Goal: Browse casually: Explore the website without a specific task or goal

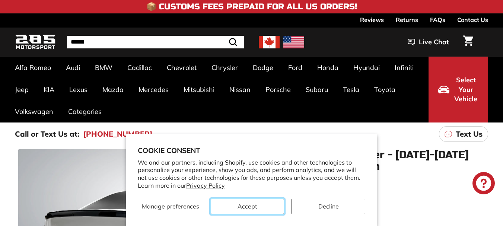
click at [263, 202] on button "Accept" at bounding box center [248, 206] width 74 height 15
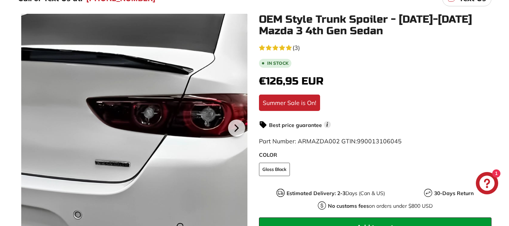
scroll to position [112, 0]
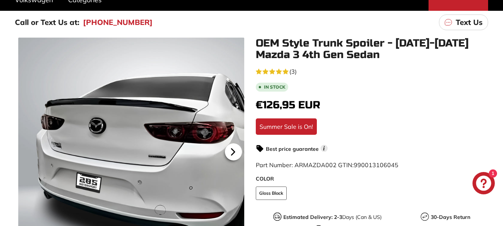
click at [236, 151] on icon at bounding box center [232, 151] width 17 height 17
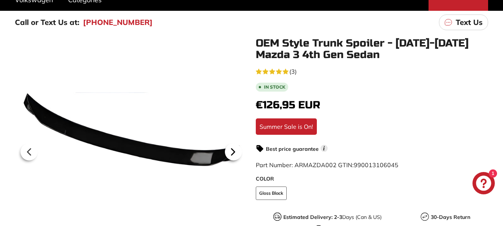
click at [236, 151] on icon at bounding box center [232, 151] width 17 height 17
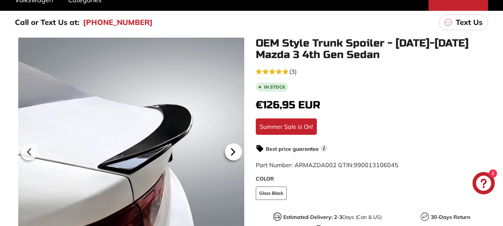
click at [236, 151] on icon at bounding box center [232, 151] width 17 height 17
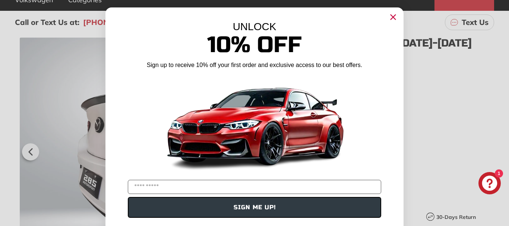
click at [236, 151] on img "POPUP Form" at bounding box center [254, 124] width 186 height 105
click at [388, 15] on circle "Close dialog" at bounding box center [392, 17] width 11 height 11
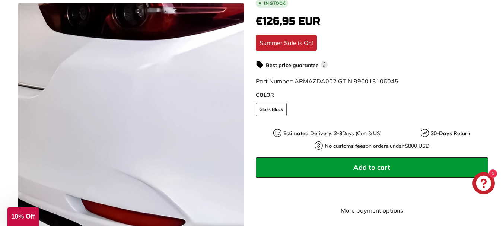
scroll to position [186, 0]
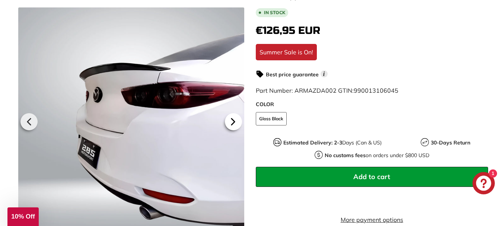
click at [228, 122] on icon at bounding box center [232, 121] width 17 height 17
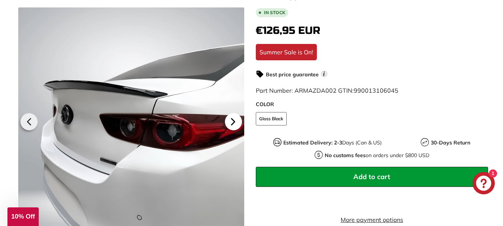
scroll to position [0, 33]
click at [233, 122] on icon at bounding box center [233, 121] width 3 height 6
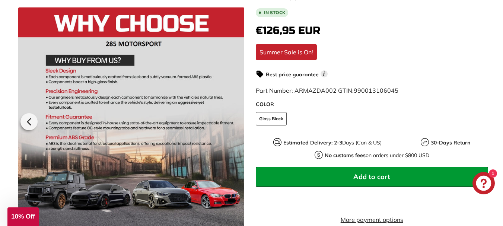
click at [233, 122] on div at bounding box center [131, 120] width 226 height 226
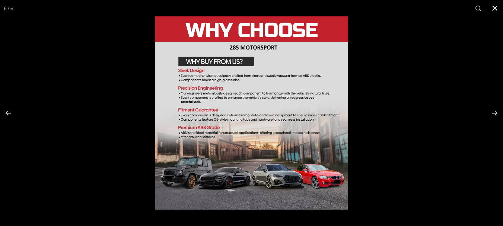
click at [496, 10] on button at bounding box center [495, 8] width 16 height 16
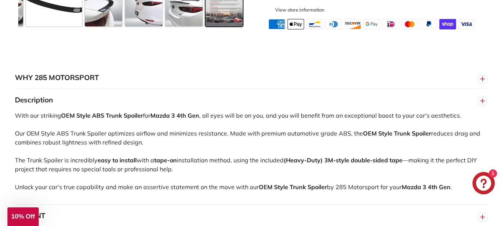
scroll to position [447, 0]
